Goal: Find specific page/section: Find specific page/section

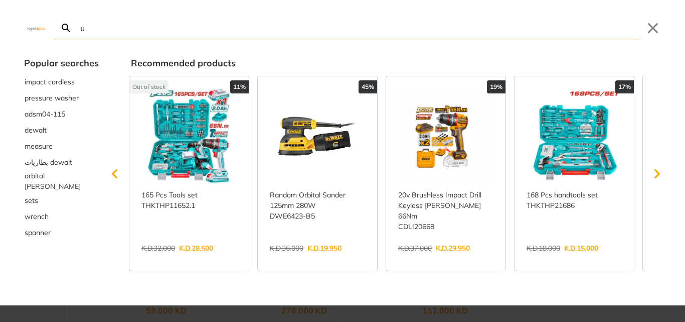
type input "u"
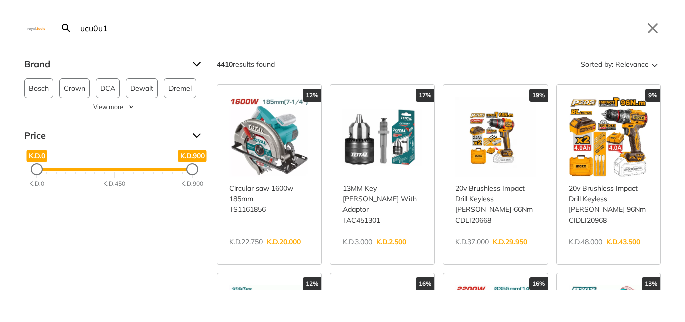
type input "ucu0u1"
